Goal: Information Seeking & Learning: Compare options

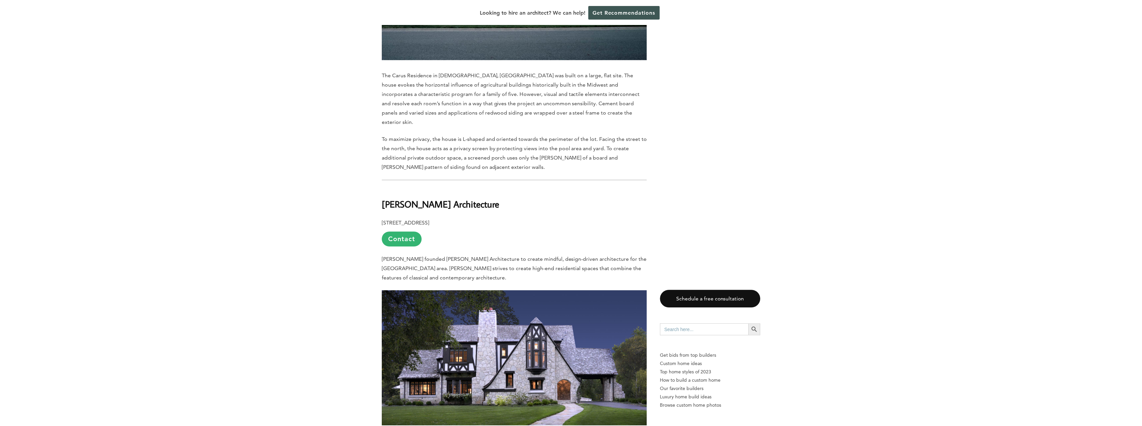
scroll to position [3434, 0]
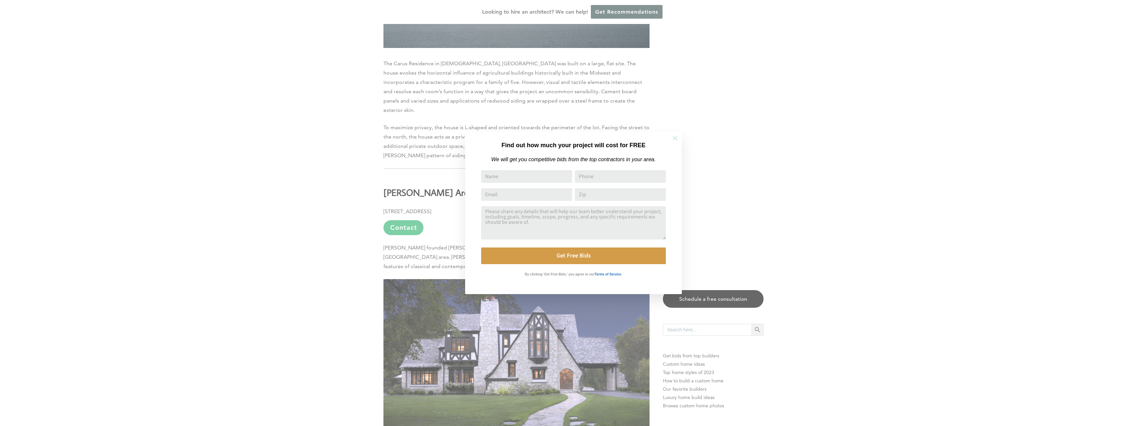
click at [675, 137] on icon at bounding box center [674, 138] width 7 height 7
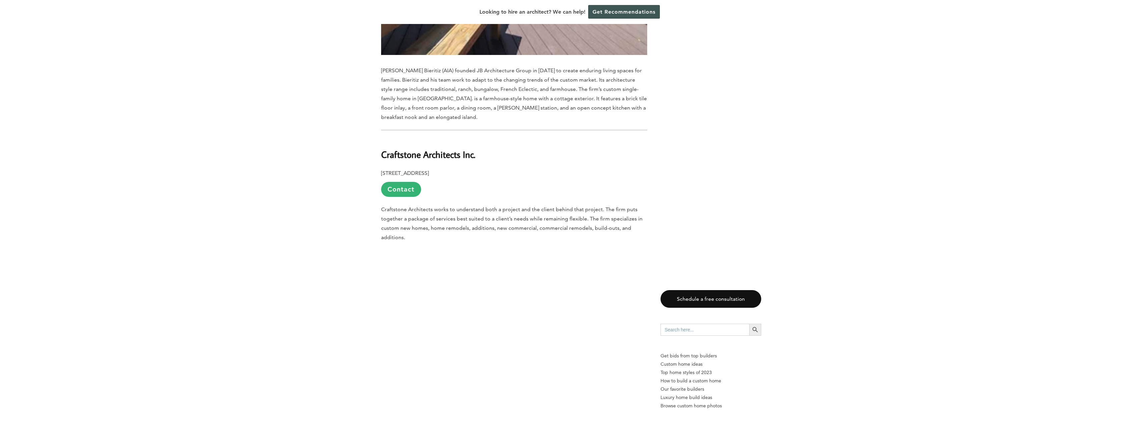
scroll to position [7435, 0]
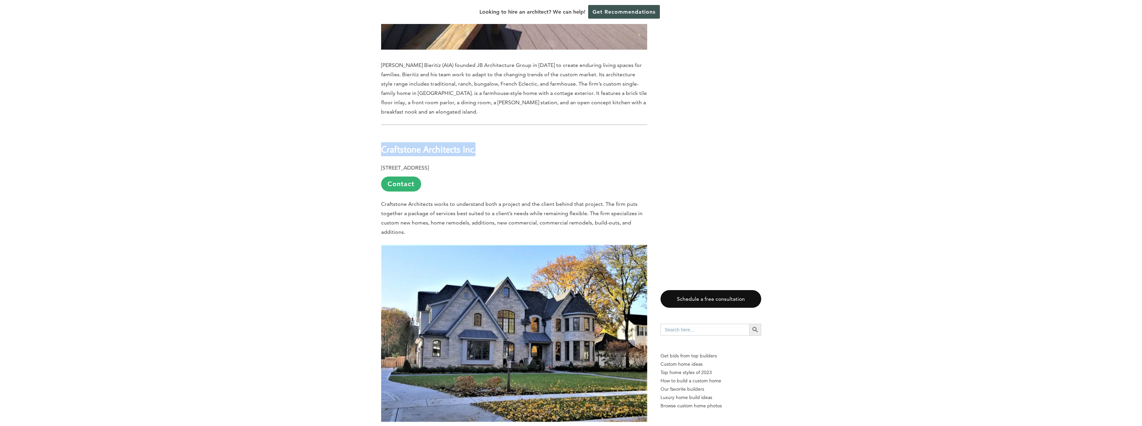
drag, startPoint x: 482, startPoint y: 56, endPoint x: 376, endPoint y: 60, distance: 105.4
copy b "Craftstone Architects Inc."
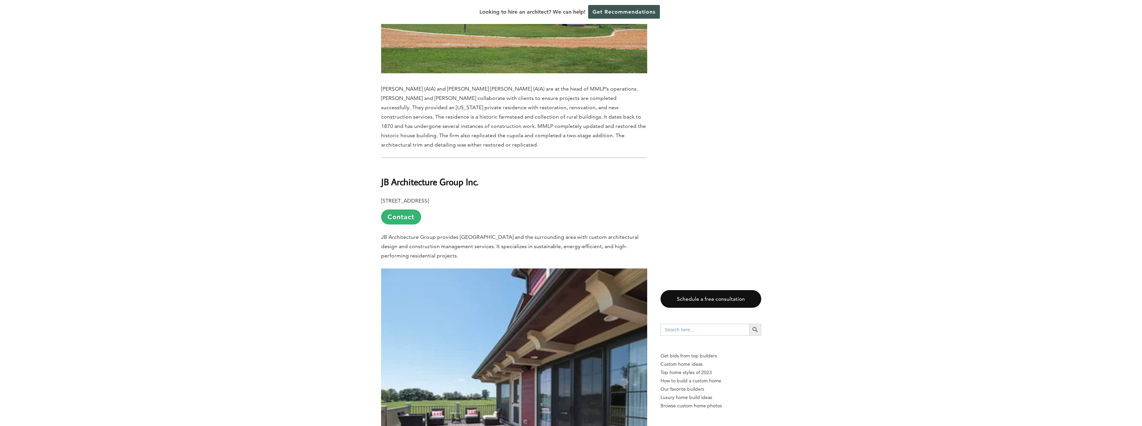
scroll to position [6948, 0]
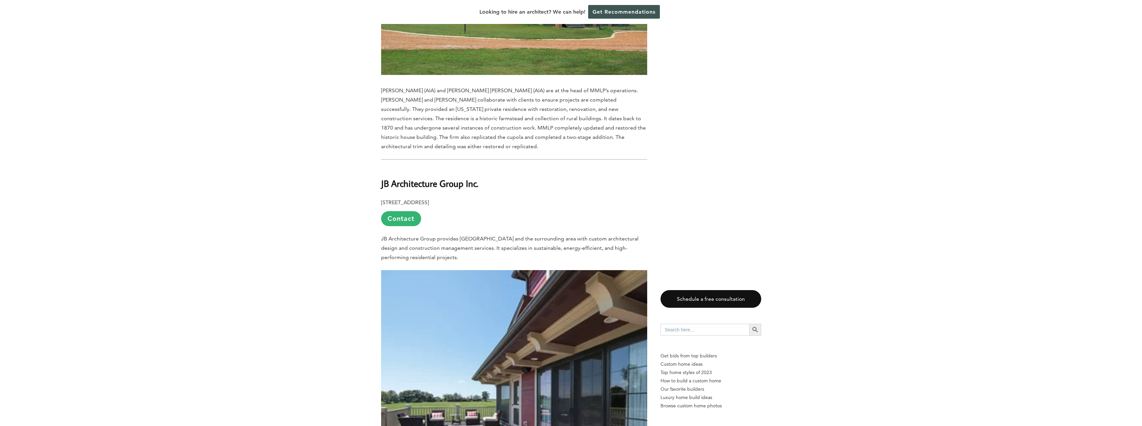
click at [502, 236] on span "JB Architecture Group provides [GEOGRAPHIC_DATA] and the surrounding area with …" at bounding box center [509, 248] width 257 height 25
drag, startPoint x: 380, startPoint y: 89, endPoint x: 477, endPoint y: 91, distance: 97.0
copy b "JB Architecture Group Inc"
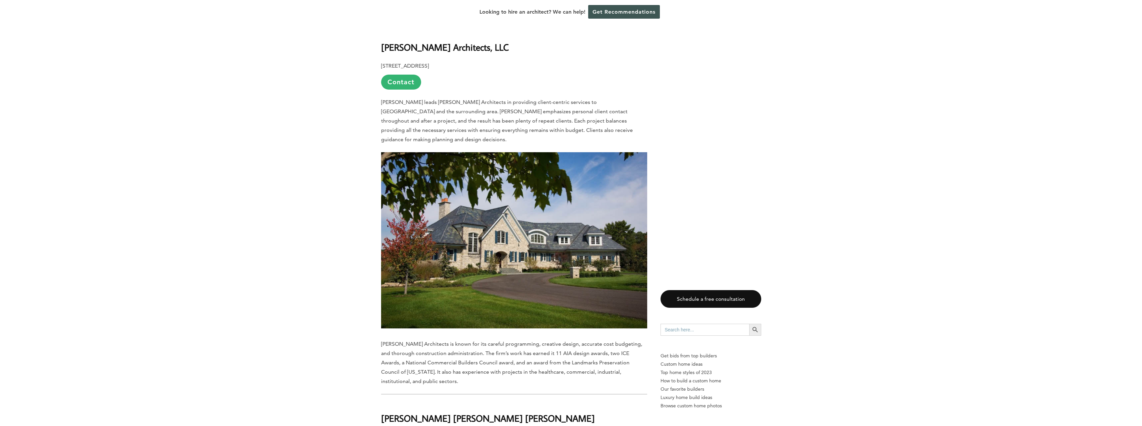
scroll to position [6181, 0]
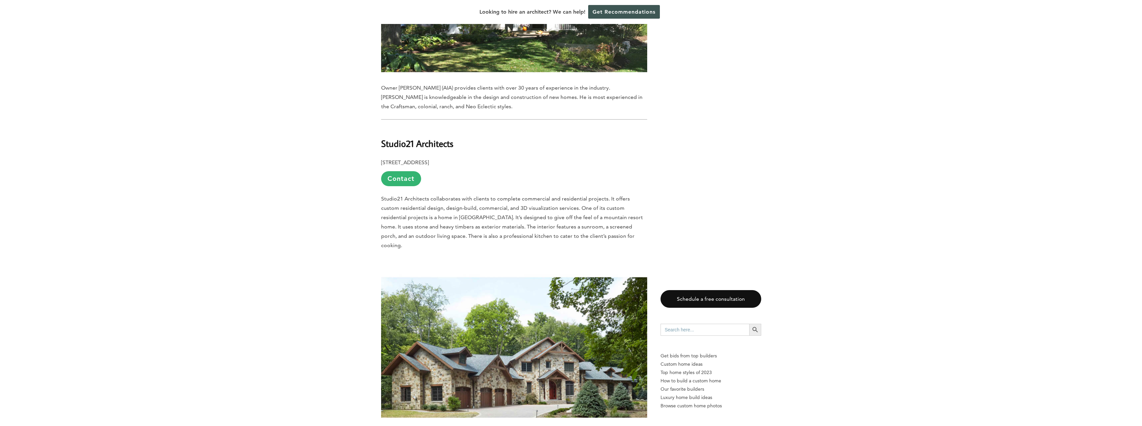
scroll to position [5515, 0]
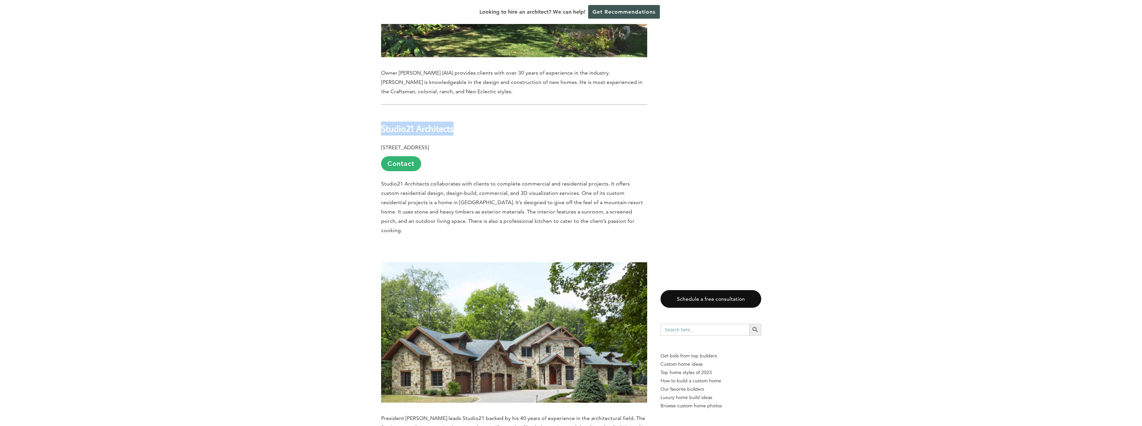
drag, startPoint x: 457, startPoint y: 74, endPoint x: 356, endPoint y: 76, distance: 101.0
copy b "Studio21 Architects"
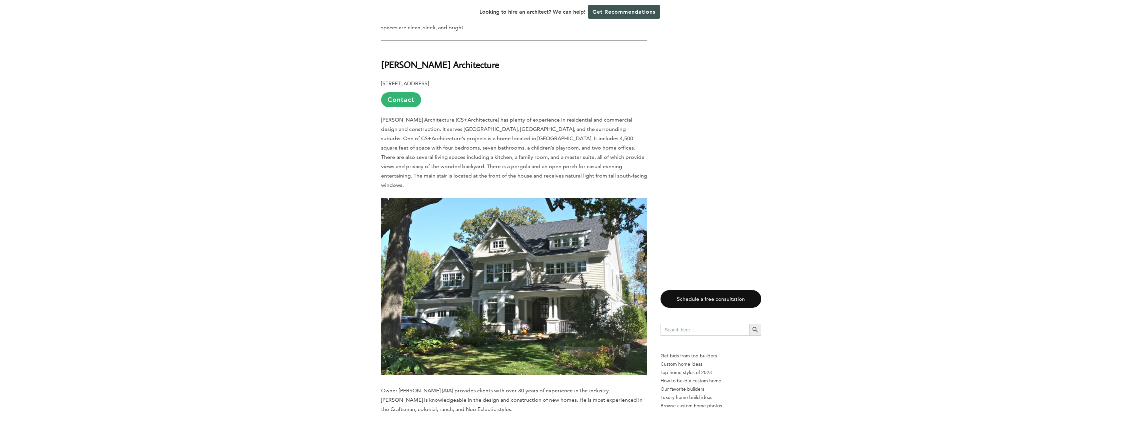
scroll to position [5181, 0]
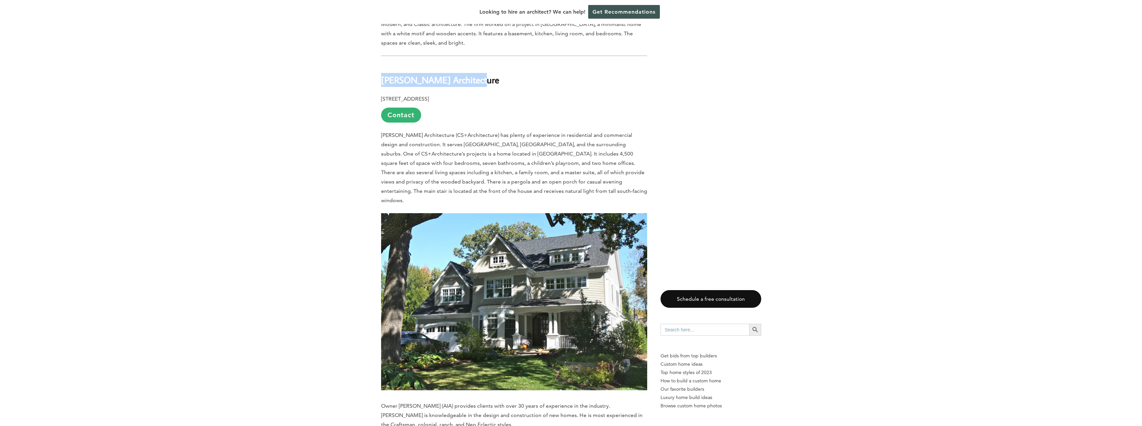
drag, startPoint x: 476, startPoint y: 35, endPoint x: 376, endPoint y: 34, distance: 100.4
copy b "[PERSON_NAME] Architecture"
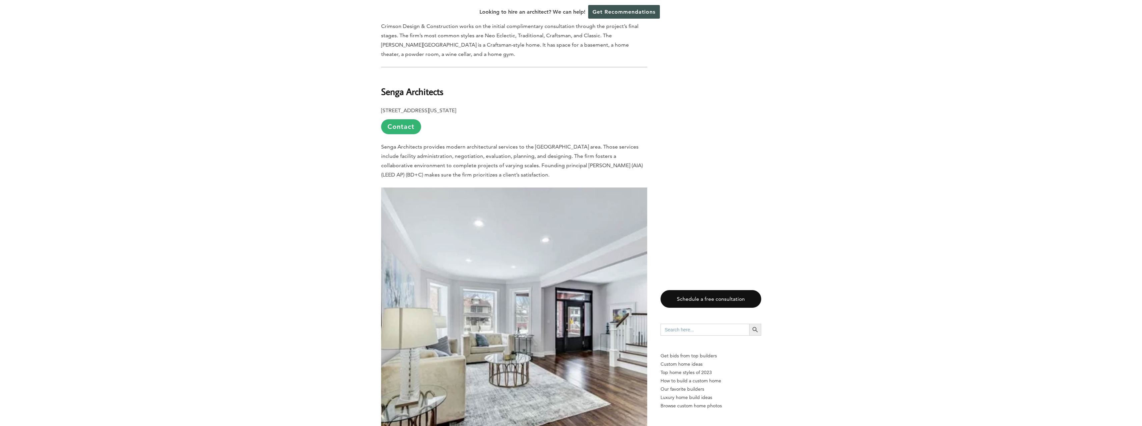
scroll to position [4714, 0]
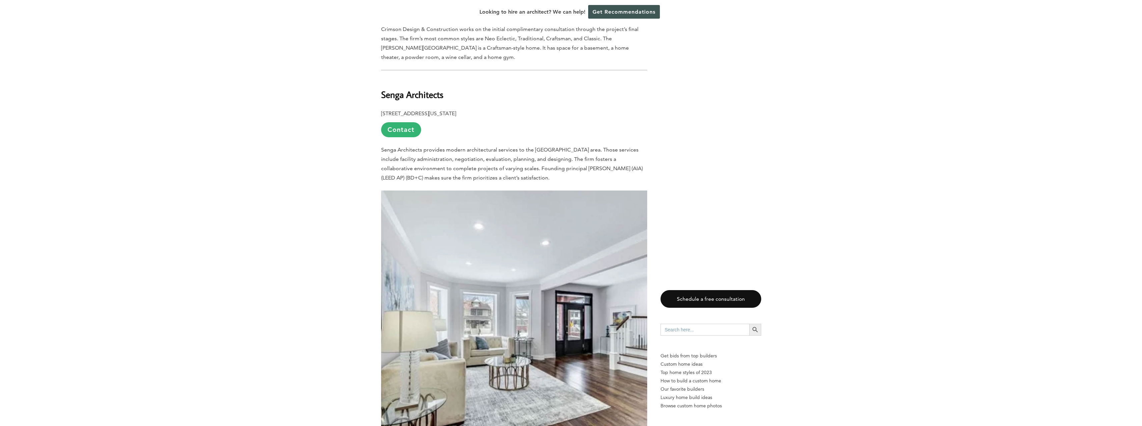
click at [530, 147] on span "Senga Architects provides modern architectural services to the [GEOGRAPHIC_DATA…" at bounding box center [512, 164] width 262 height 34
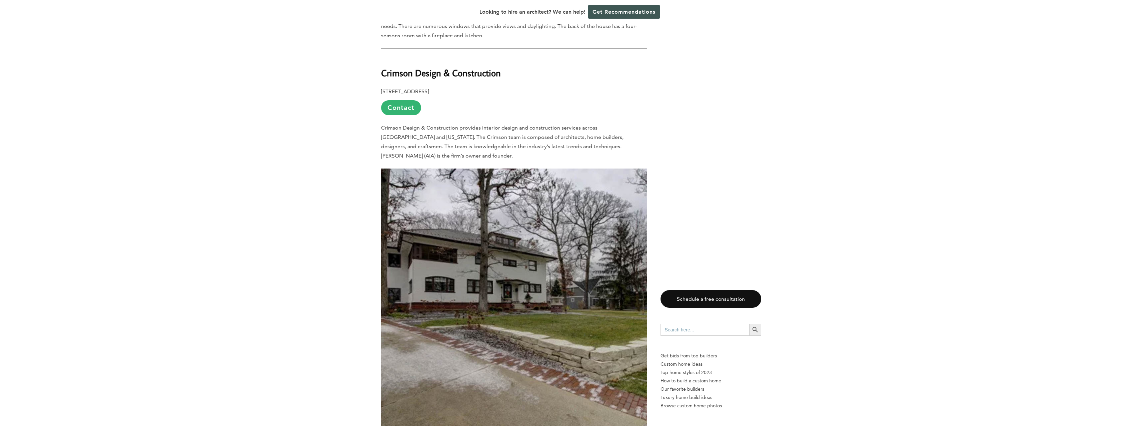
scroll to position [4248, 0]
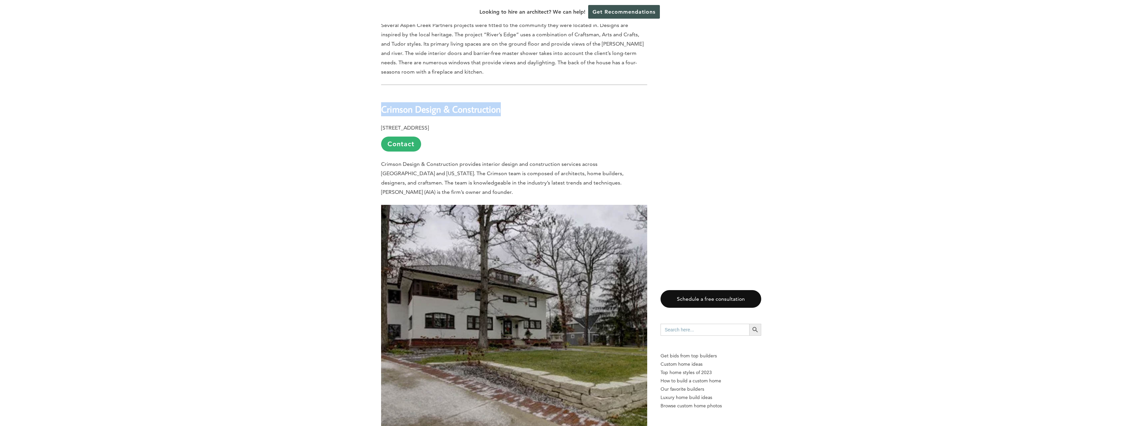
drag, startPoint x: 501, startPoint y: 64, endPoint x: 350, endPoint y: 59, distance: 151.4
click at [350, 59] on div "Last updated on [DATE] 12:38 pm The diversified economy of [US_STATE] makes it …" at bounding box center [571, 22] width 1142 height 7797
copy b "Crimson Design & Construction"
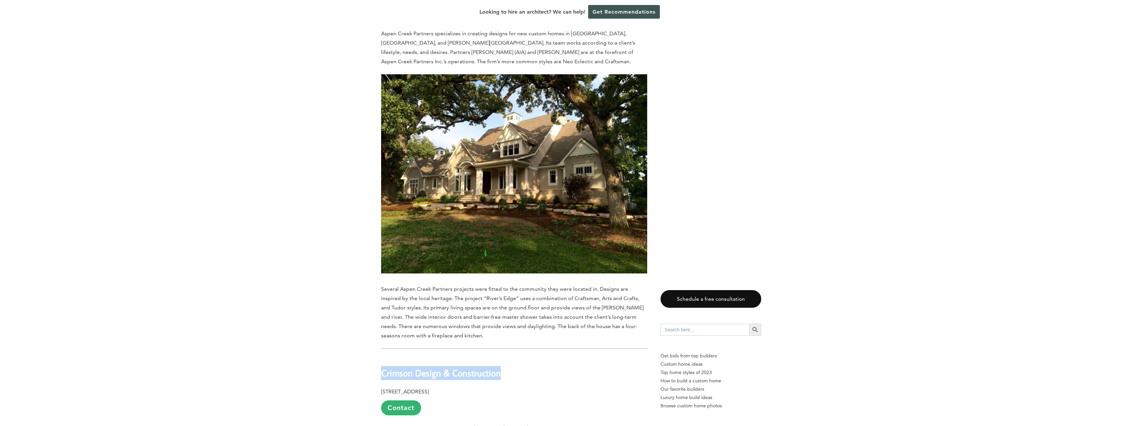
scroll to position [3881, 0]
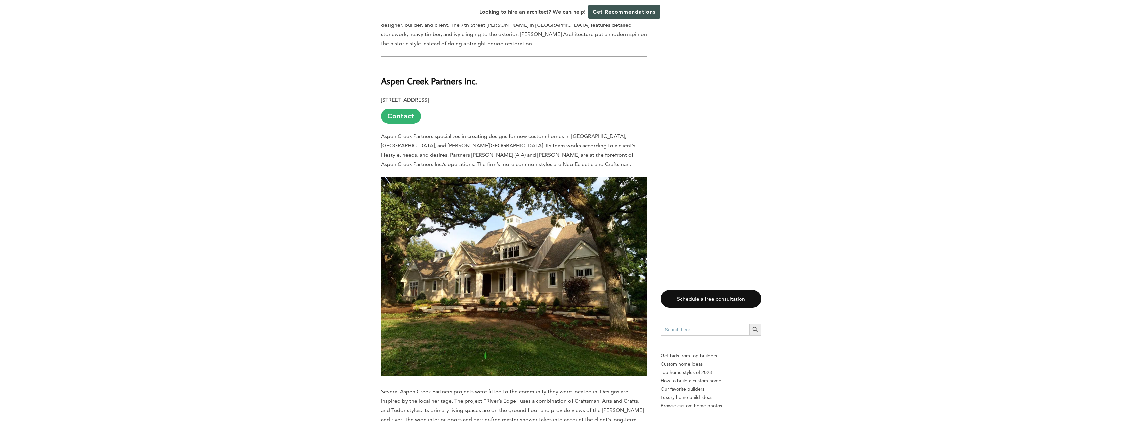
click at [840, 164] on div "Last updated on [DATE] 12:38 pm The diversified economy of [US_STATE] makes it …" at bounding box center [571, 389] width 1142 height 7797
drag, startPoint x: 482, startPoint y: 33, endPoint x: 373, endPoint y: 40, distance: 109.2
click at [373, 40] on div "Last updated on [DATE] 12:38 pm The diversified economy of [US_STATE] makes it …" at bounding box center [570, 389] width 401 height 7797
copy b "Aspen Creek Partners Inc."
click at [509, 132] on p "Aspen Creek Partners specializes in creating designs for new custom homes in [G…" at bounding box center [514, 150] width 266 height 37
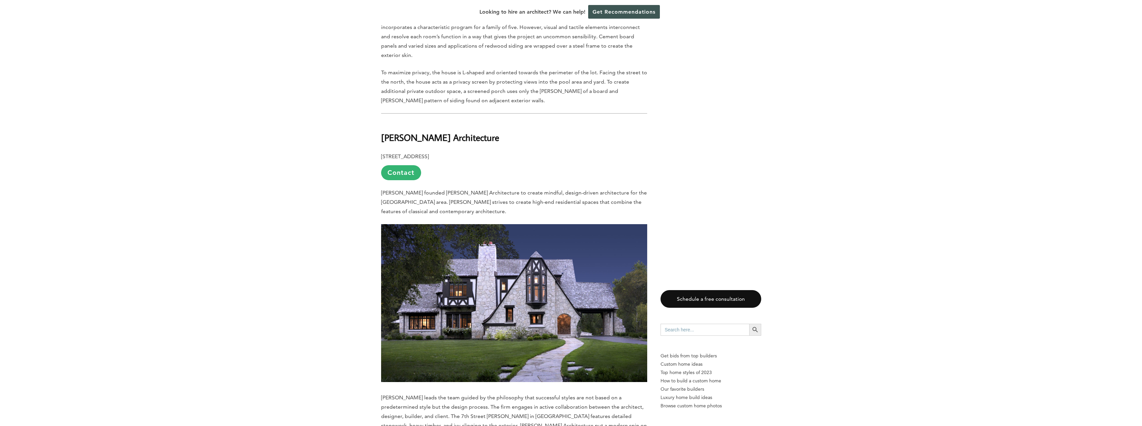
scroll to position [3481, 0]
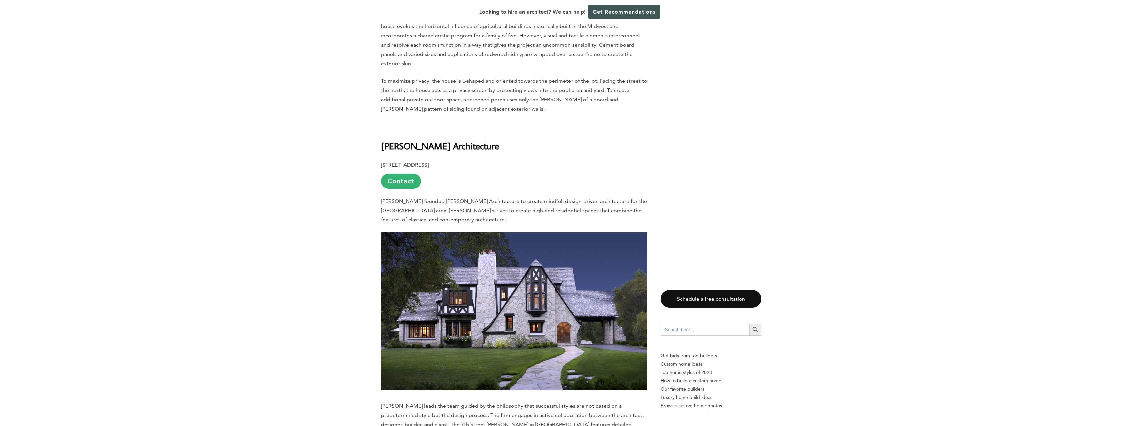
drag, startPoint x: 503, startPoint y: 100, endPoint x: 377, endPoint y: 103, distance: 126.4
copy b "[PERSON_NAME] Architecture"
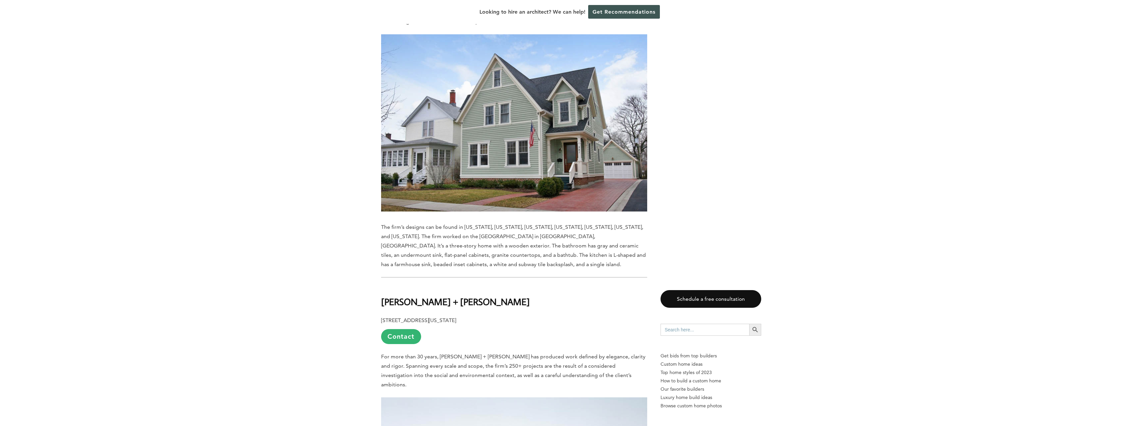
scroll to position [2681, 0]
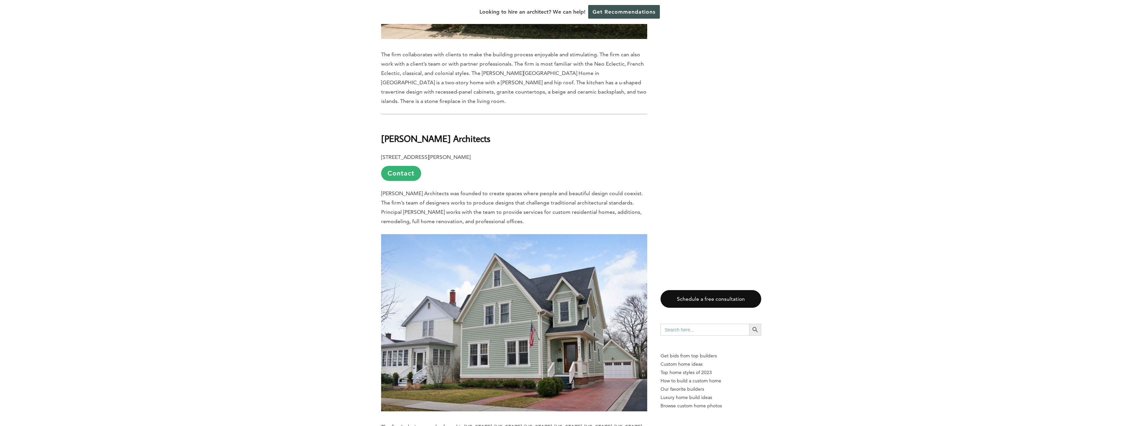
click at [594, 153] on p "[STREET_ADDRESS][PERSON_NAME] Contact" at bounding box center [514, 167] width 266 height 28
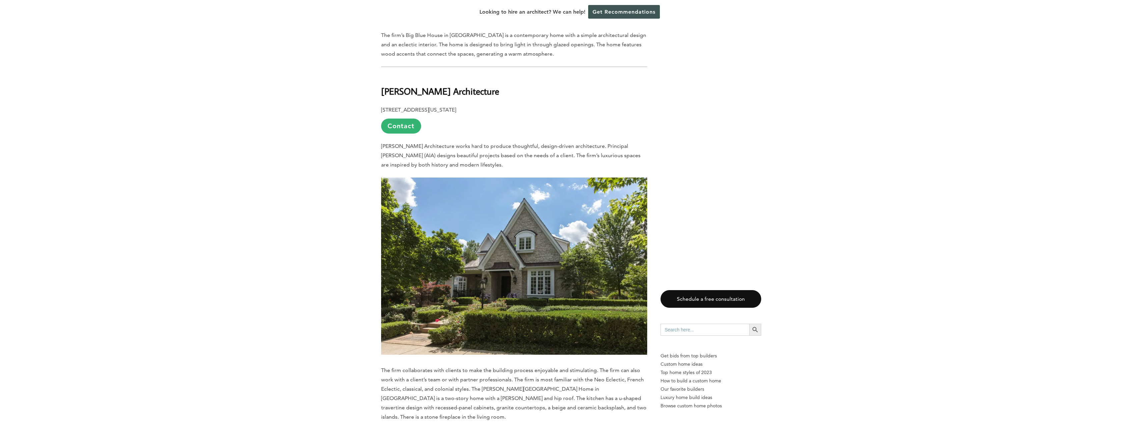
scroll to position [2347, 0]
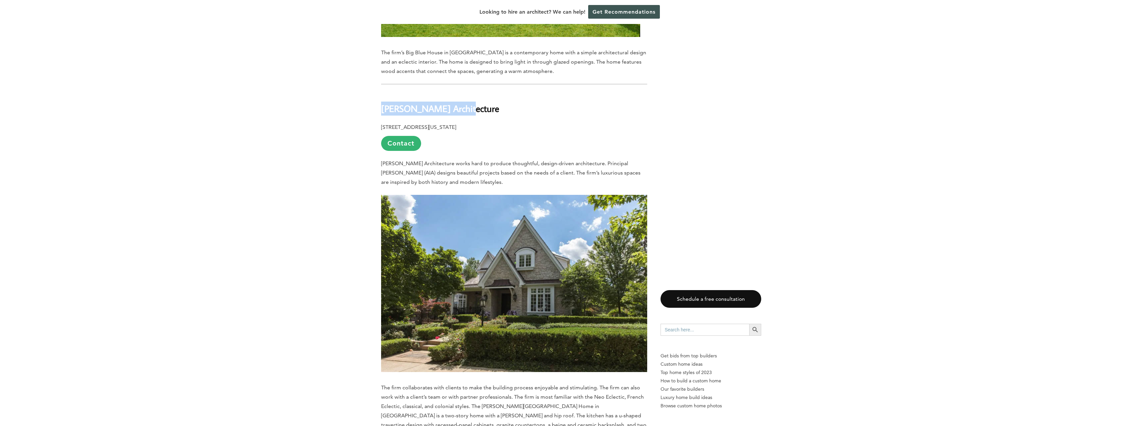
drag, startPoint x: 462, startPoint y: 92, endPoint x: 381, endPoint y: 94, distance: 81.0
click at [381, 94] on h2 "[PERSON_NAME] Architecture" at bounding box center [514, 103] width 266 height 23
copy b "[PERSON_NAME] Architecture"
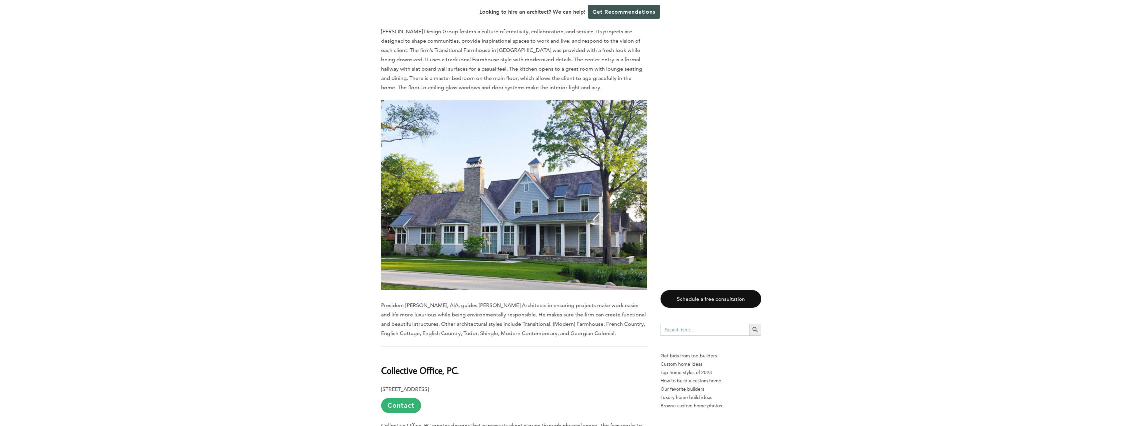
scroll to position [814, 0]
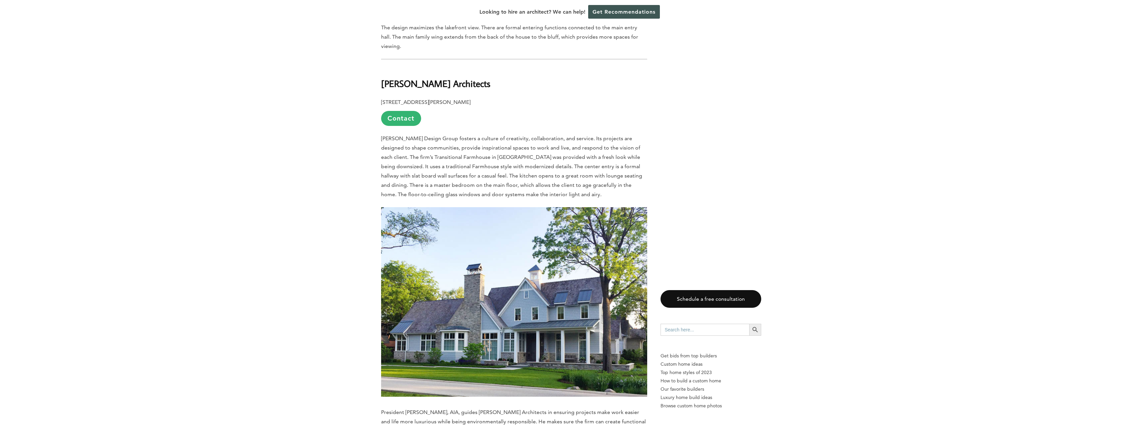
drag, startPoint x: 516, startPoint y: 77, endPoint x: 379, endPoint y: 80, distance: 137.1
copy b "[PERSON_NAME] Architects"
